Goal: Contribute content: Add original content to the website for others to see

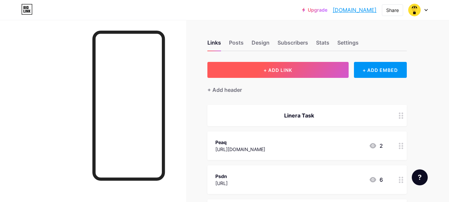
click at [281, 71] on span "+ ADD LINK" at bounding box center [278, 70] width 29 height 6
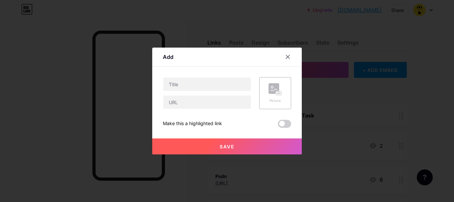
click at [201, 109] on div "Picture Make this a highlighted link Save" at bounding box center [227, 102] width 128 height 51
click at [201, 103] on input "text" at bounding box center [207, 101] width 88 height 13
paste input "[URL][DOMAIN_NAME]"
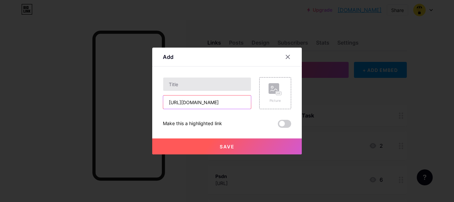
type input "[URL][DOMAIN_NAME]"
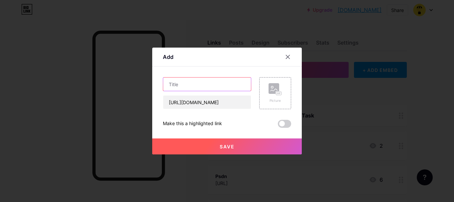
click at [212, 84] on input "text" at bounding box center [207, 84] width 88 height 13
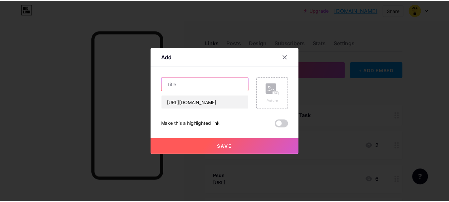
scroll to position [0, 0]
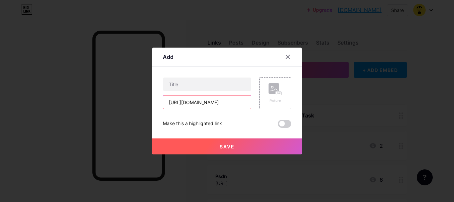
click at [191, 105] on input "[URL][DOMAIN_NAME]" at bounding box center [207, 101] width 88 height 13
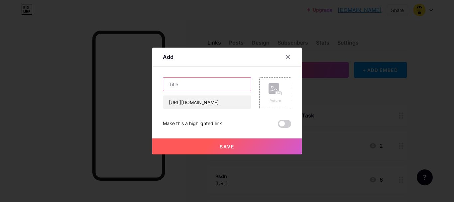
click at [194, 83] on input "text" at bounding box center [207, 84] width 88 height 13
click at [288, 57] on icon at bounding box center [288, 57] width 4 height 4
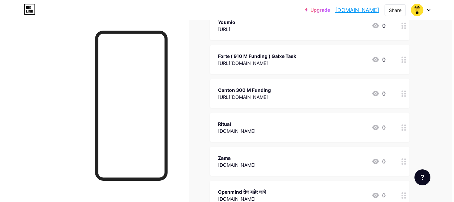
scroll to position [200, 0]
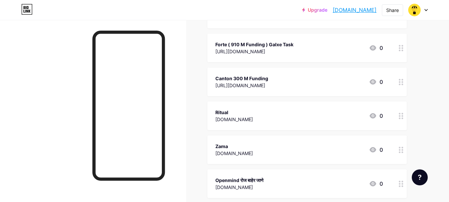
click at [240, 113] on div "Ritual" at bounding box center [235, 112] width 38 height 7
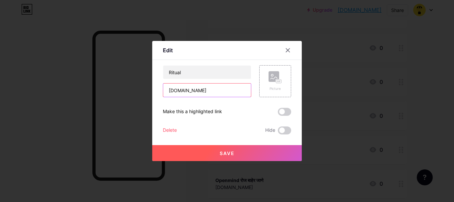
click at [194, 90] on input "[DOMAIN_NAME]" at bounding box center [207, 90] width 88 height 13
click at [193, 90] on input "[DOMAIN_NAME]" at bounding box center [207, 90] width 88 height 13
click at [176, 90] on input "[DOMAIN_NAME]" at bounding box center [207, 90] width 88 height 13
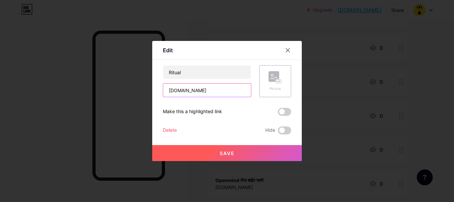
click at [176, 90] on input "[DOMAIN_NAME]" at bounding box center [207, 90] width 88 height 13
paste input "ritual"
type input "ritual"
